Goal: Find contact information: Find contact information

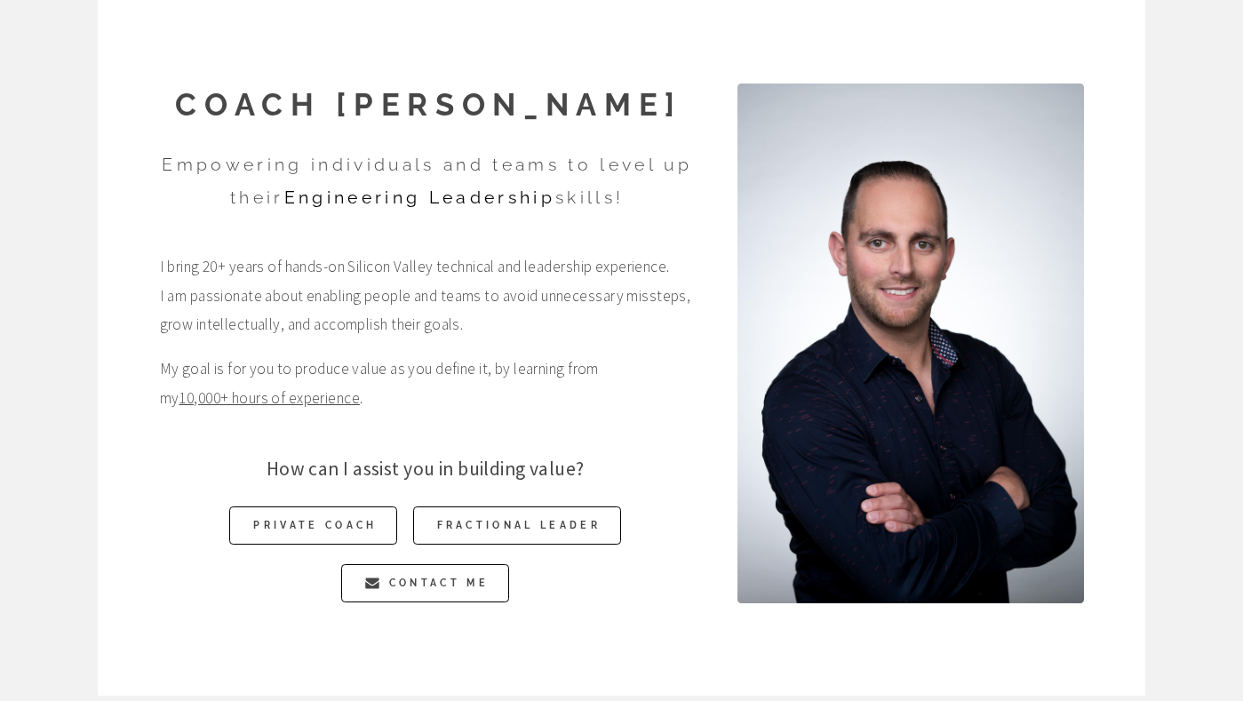
scroll to position [58, 0]
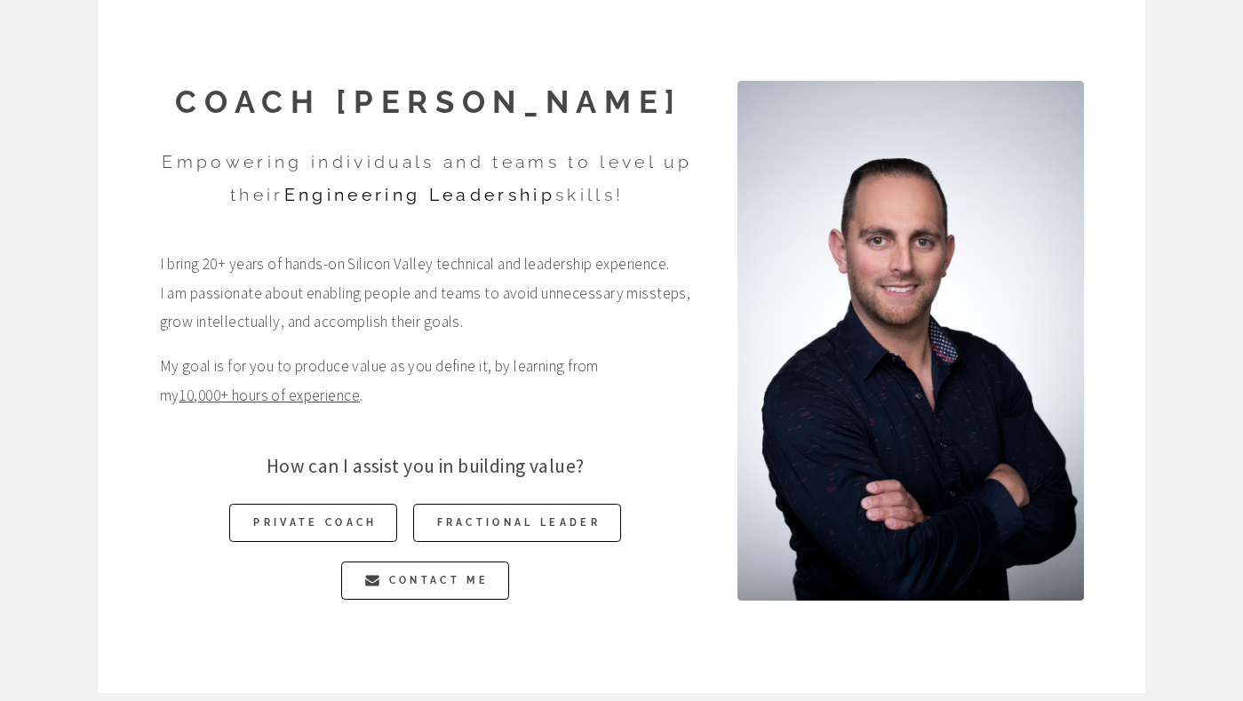
click at [476, 474] on p "How can I assist you in building value?" at bounding box center [425, 467] width 531 height 36
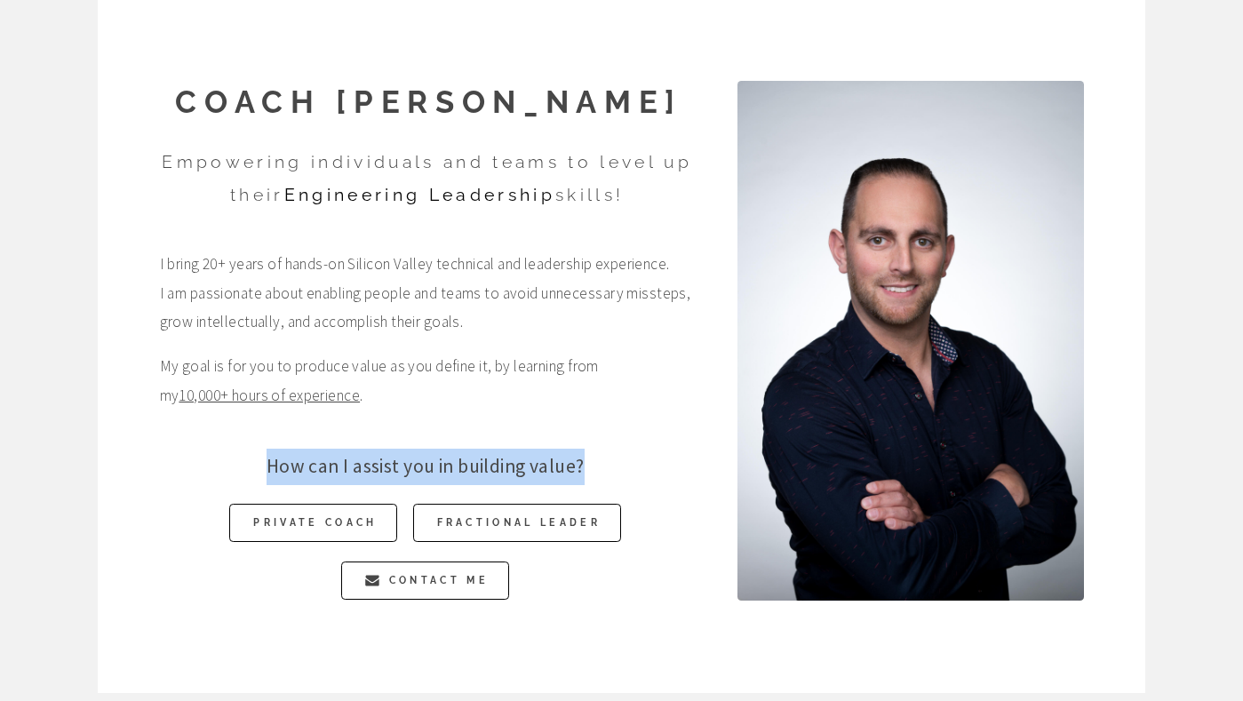
click at [476, 474] on p "How can I assist you in building value?" at bounding box center [425, 467] width 531 height 36
click at [488, 470] on p "How can I assist you in building value?" at bounding box center [425, 467] width 531 height 36
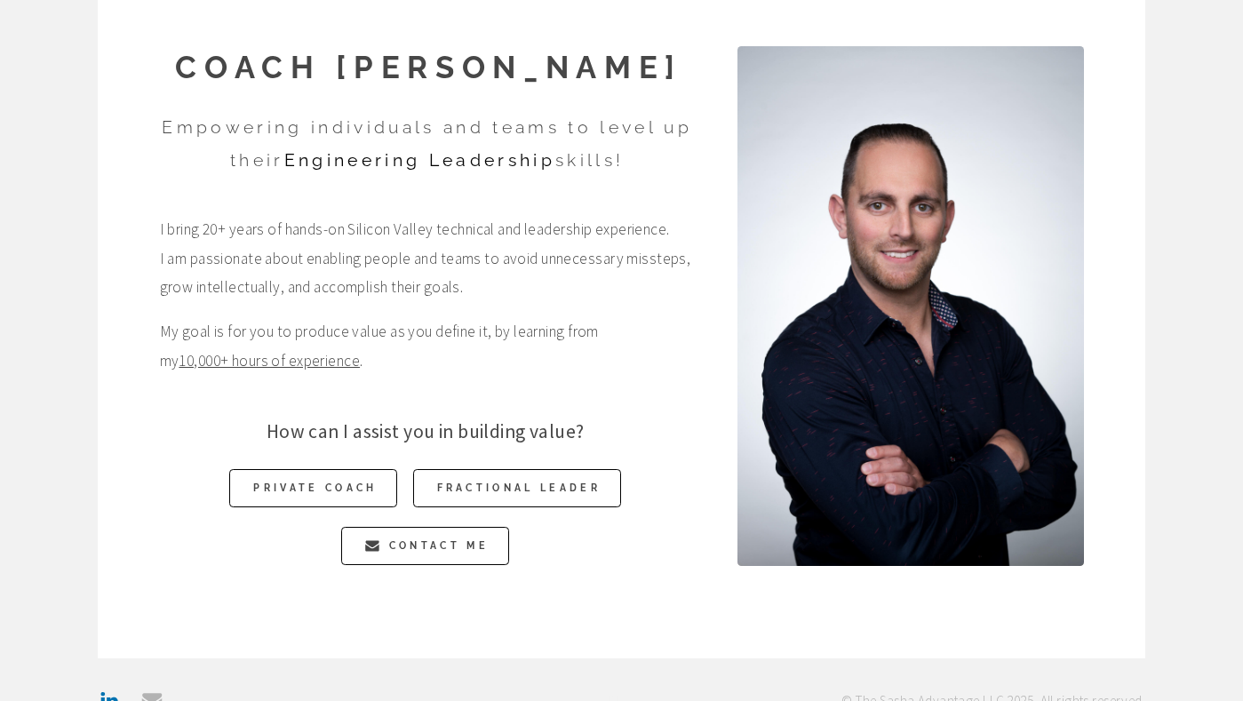
scroll to position [83, 0]
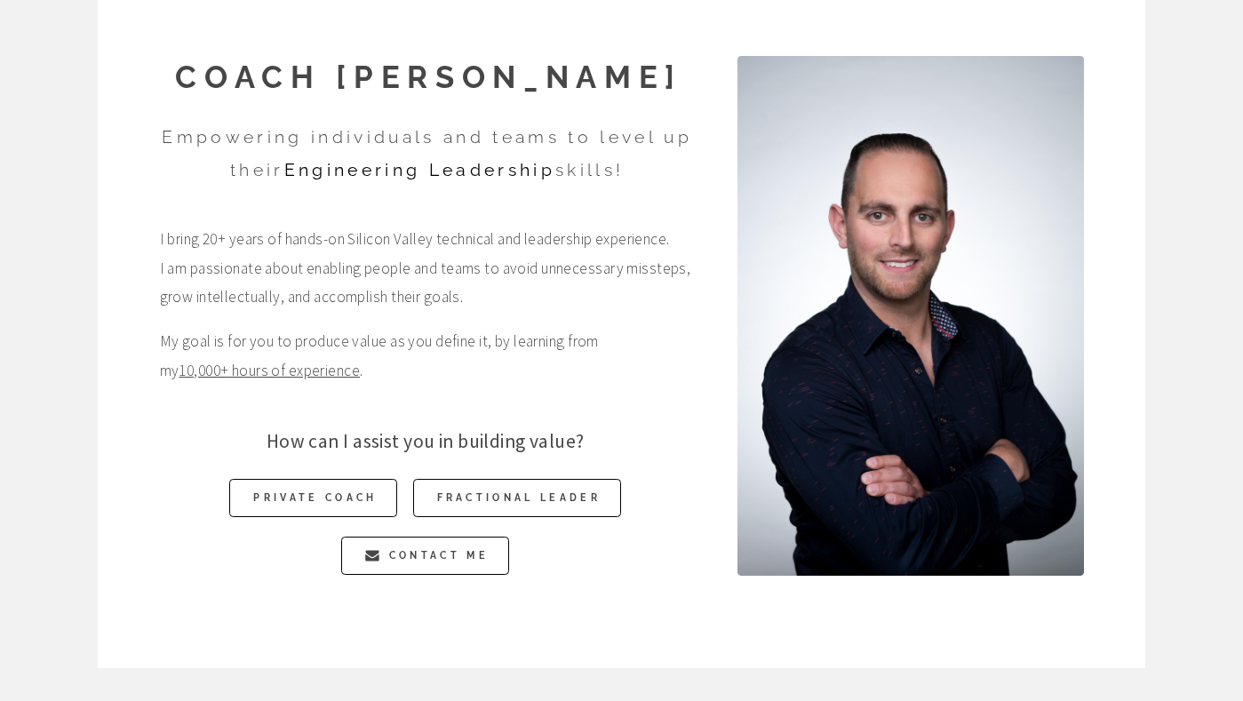
click at [464, 229] on span "I bring 20+ years of hands-on Silicon Valley technical and leadership experienc…" at bounding box center [425, 268] width 531 height 86
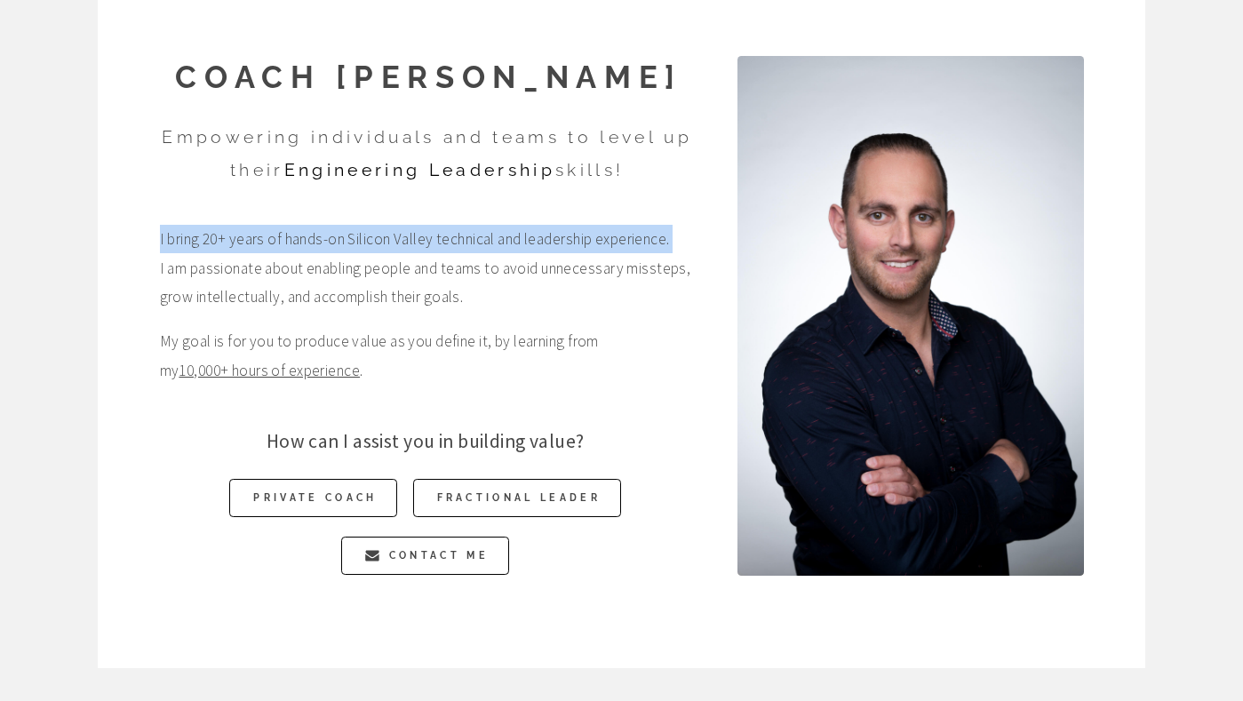
click at [464, 229] on span "I bring 20+ years of hands-on Silicon Valley technical and leadership experienc…" at bounding box center [425, 268] width 531 height 86
click at [418, 572] on span "Contact Me" at bounding box center [439, 556] width 100 height 38
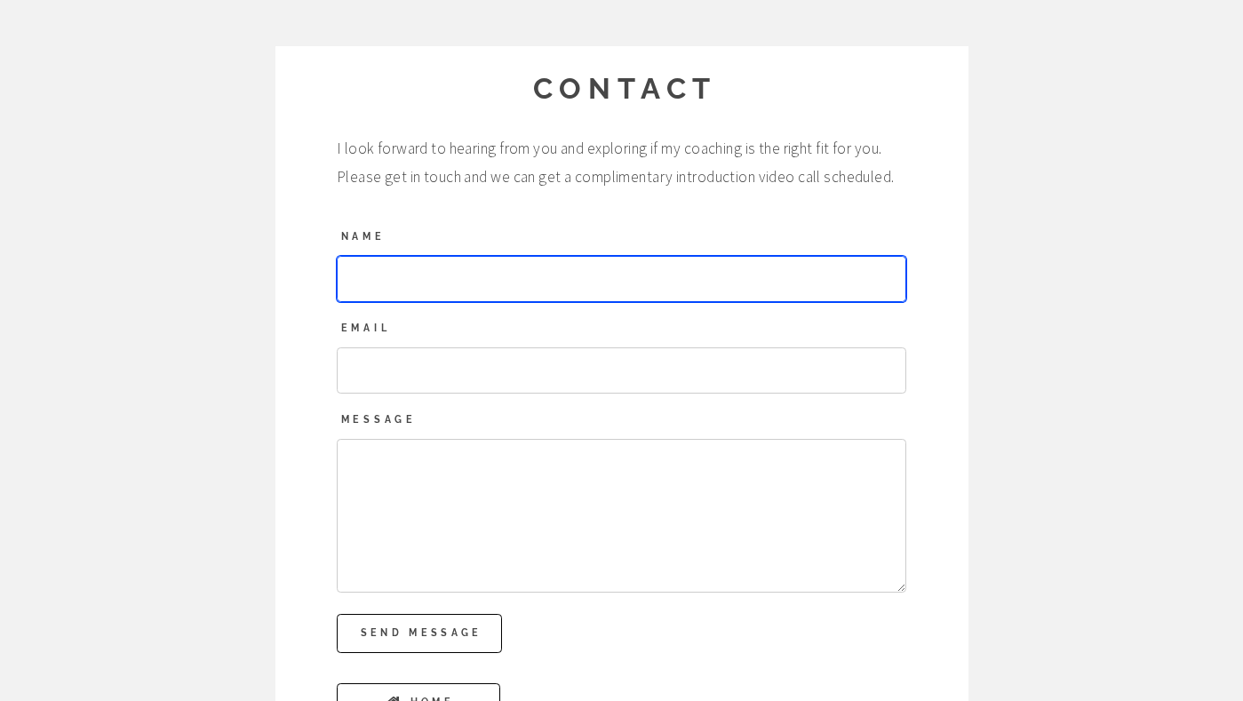
scroll to position [139, 0]
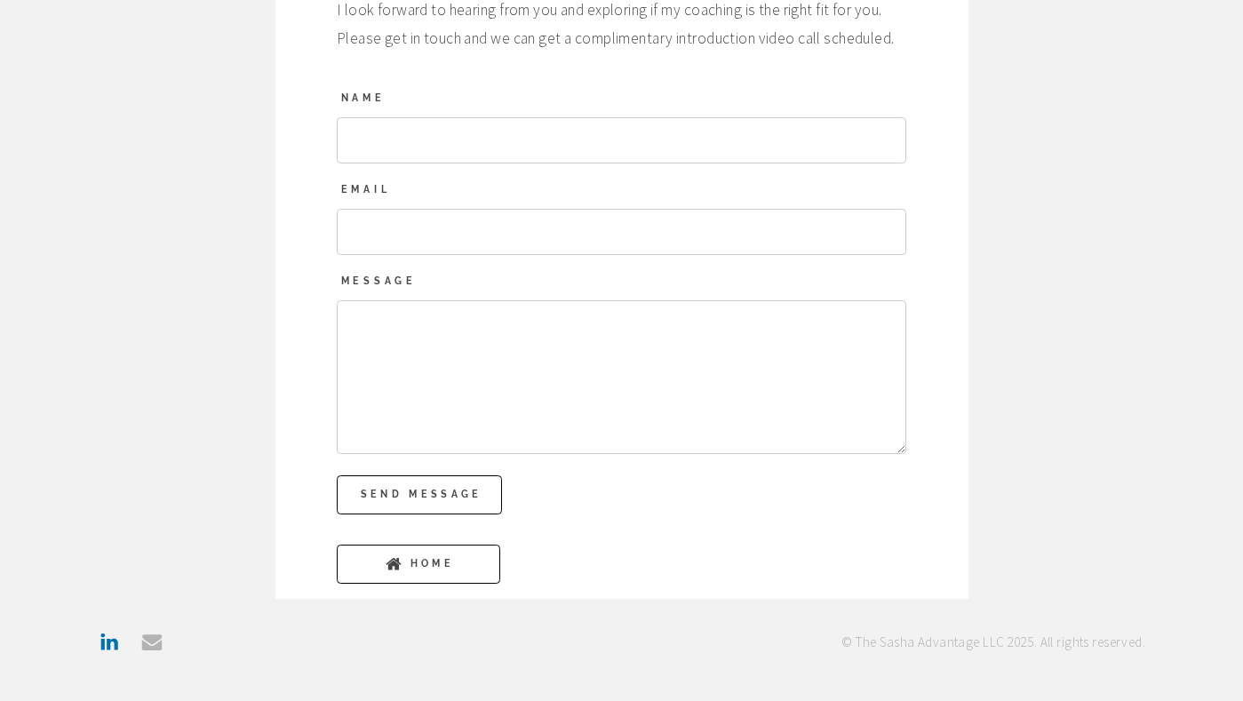
click at [158, 622] on div "Coach [PERSON_NAME] Empowering individuals and teams to level up their Engineer…" at bounding box center [622, 281] width 1140 height 840
click at [144, 639] on link "Email Email" at bounding box center [151, 642] width 23 height 23
